Goal: Task Accomplishment & Management: Manage account settings

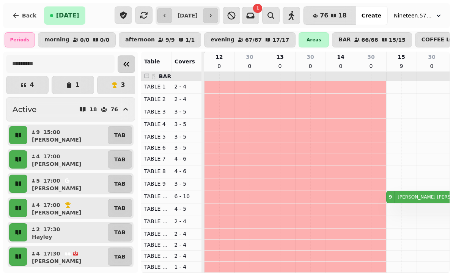
click at [126, 64] on icon "Collapse sidebar" at bounding box center [126, 64] width 9 height 9
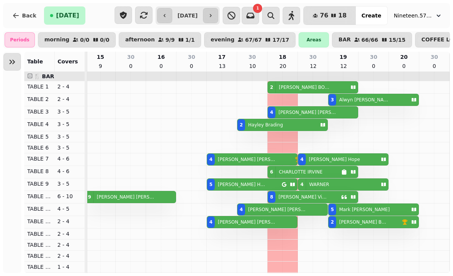
scroll to position [0, 185]
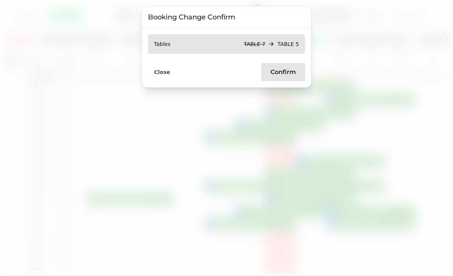
click at [280, 73] on span "Confirm" at bounding box center [283, 72] width 25 height 6
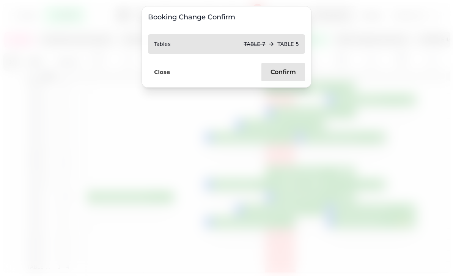
click at [278, 72] on span "Confirm" at bounding box center [283, 72] width 25 height 6
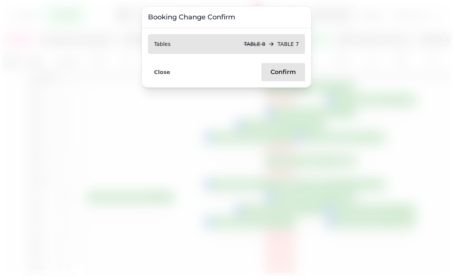
click at [282, 72] on span "Confirm" at bounding box center [283, 72] width 25 height 6
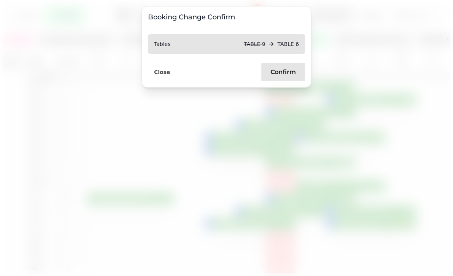
click at [287, 66] on button "Confirm" at bounding box center [284, 72] width 44 height 18
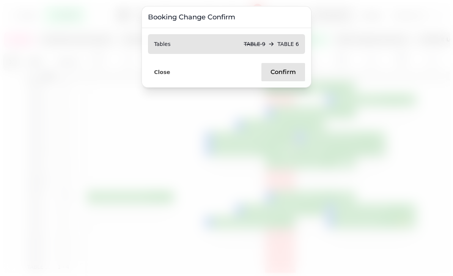
click at [281, 67] on button "Confirm" at bounding box center [284, 72] width 44 height 18
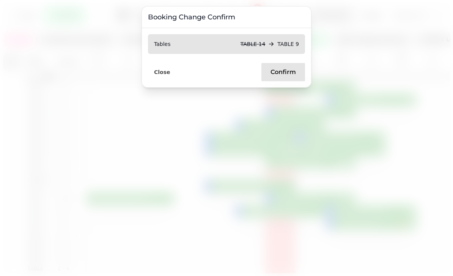
click at [281, 69] on span "Confirm" at bounding box center [283, 72] width 25 height 6
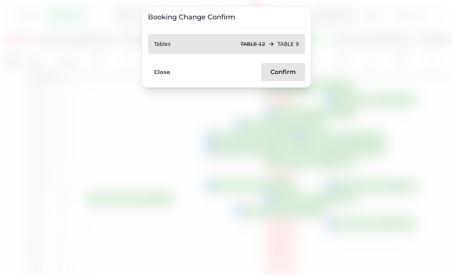
click at [279, 67] on button "Confirm" at bounding box center [284, 72] width 44 height 18
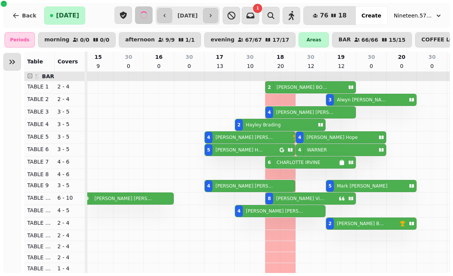
click at [309, 196] on div "8 [PERSON_NAME]" at bounding box center [302, 198] width 73 height 11
select select "**********"
select select "*"
select select "****"
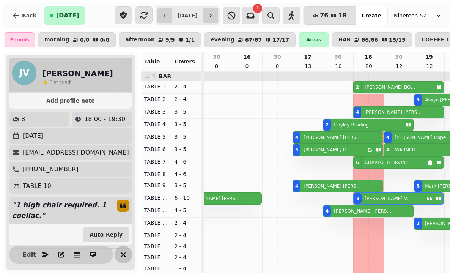
click at [128, 251] on icon "button" at bounding box center [123, 254] width 9 height 9
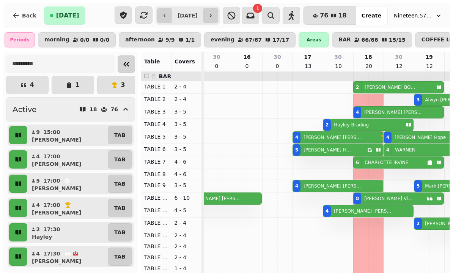
click at [130, 63] on icon "Collapse sidebar" at bounding box center [126, 64] width 9 height 9
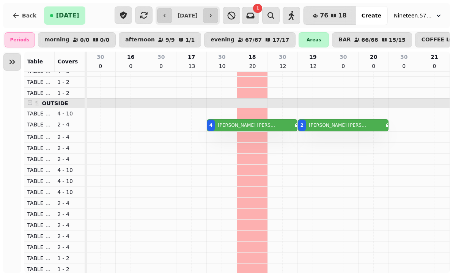
scroll to position [374, 215]
